Goal: Task Accomplishment & Management: Manage account settings

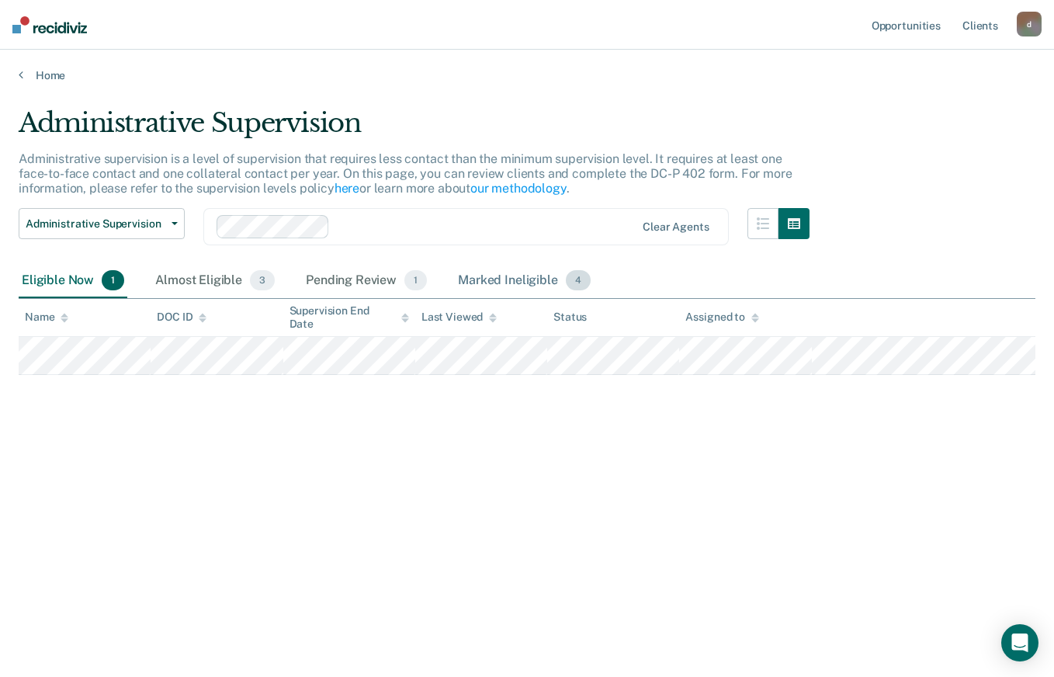
click at [479, 272] on div "Marked Ineligible 4" at bounding box center [524, 281] width 139 height 34
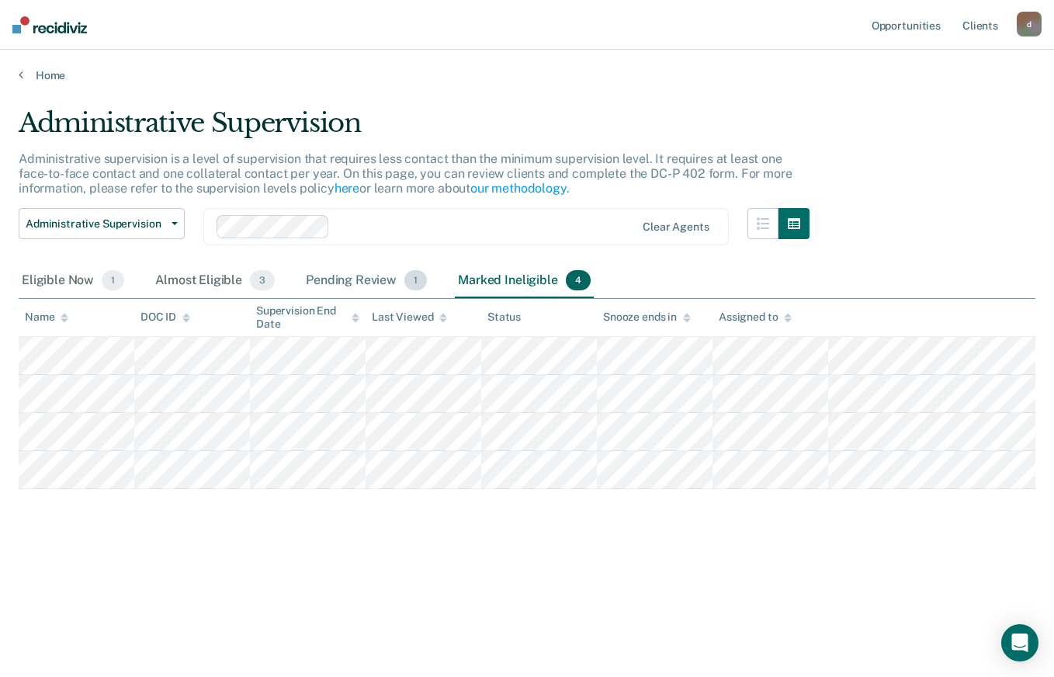
click at [328, 269] on div "Pending Review 1" at bounding box center [366, 281] width 127 height 34
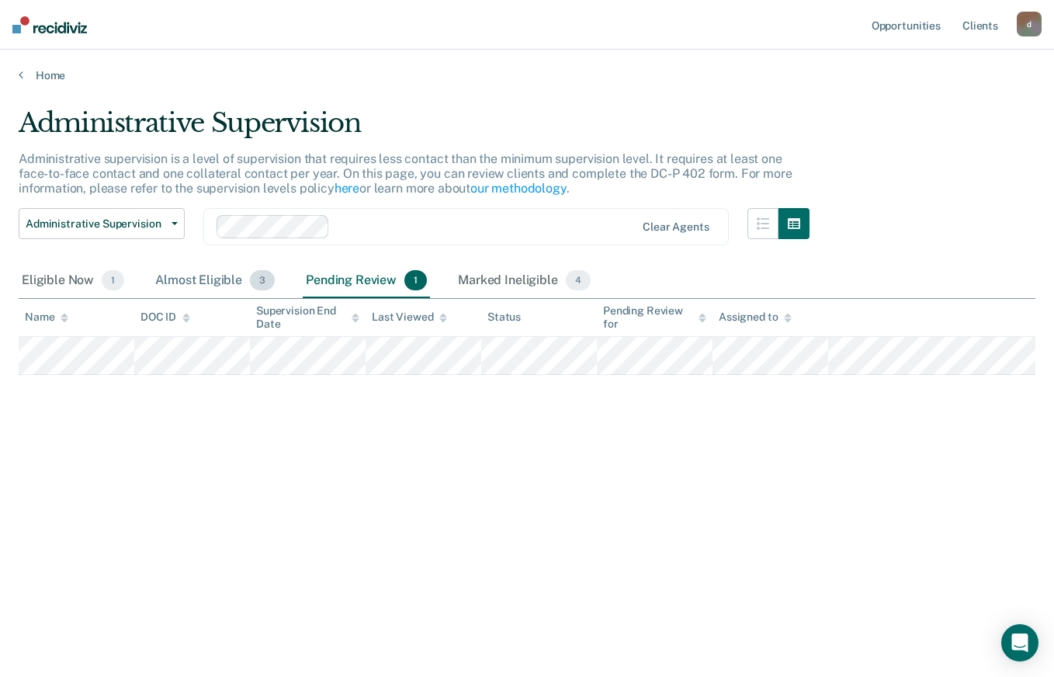
click at [206, 281] on div "Almost Eligible 3" at bounding box center [215, 281] width 126 height 34
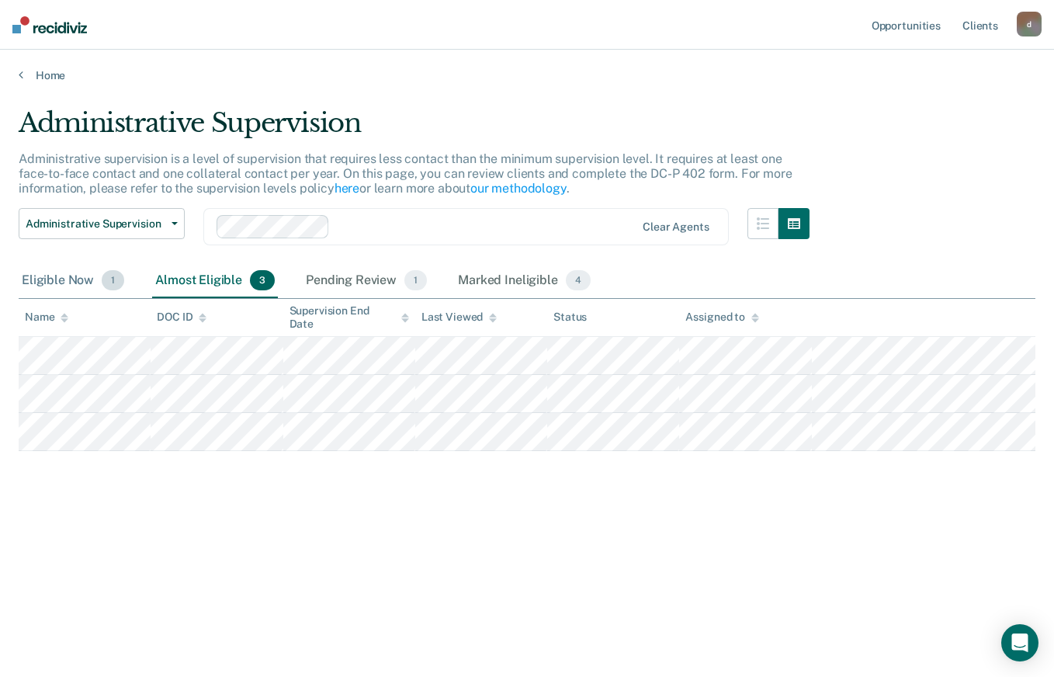
click at [26, 277] on div "Eligible Now 1" at bounding box center [73, 281] width 109 height 34
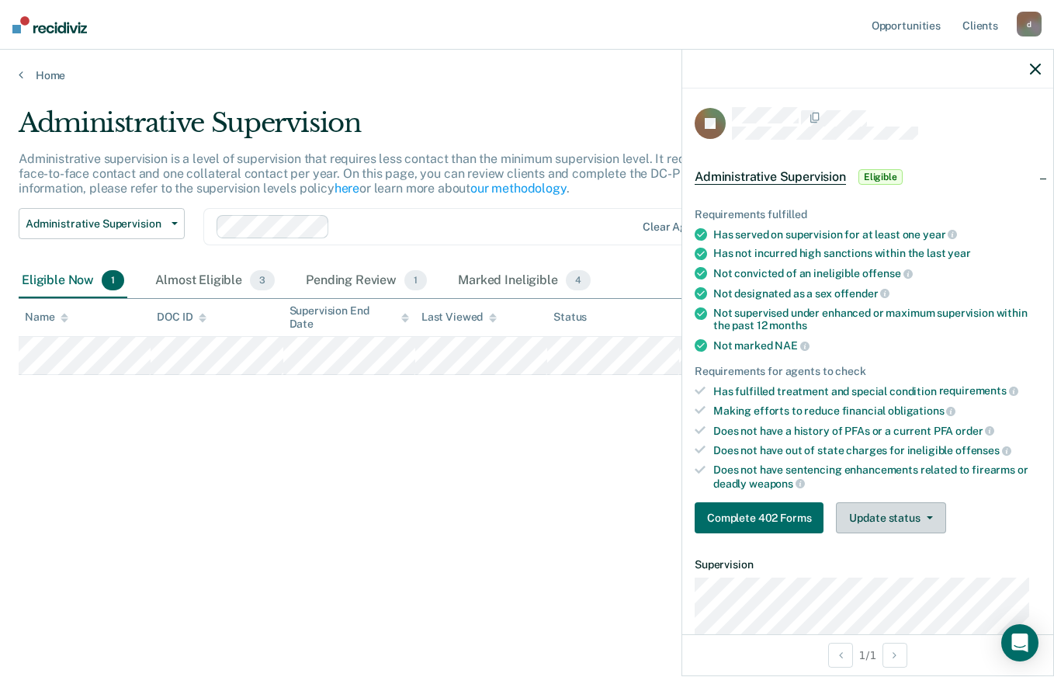
click at [936, 522] on button "Update status" at bounding box center [890, 517] width 109 height 31
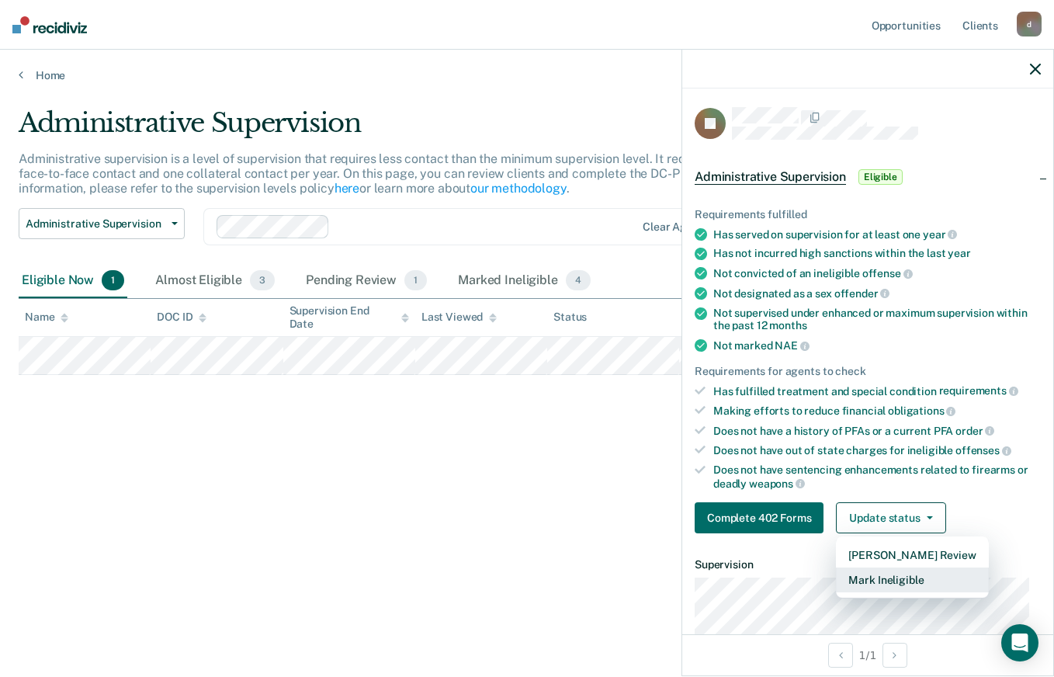
click at [903, 573] on button "Mark Ineligible" at bounding box center [912, 579] width 152 height 25
